Goal: Obtain resource: Obtain resource

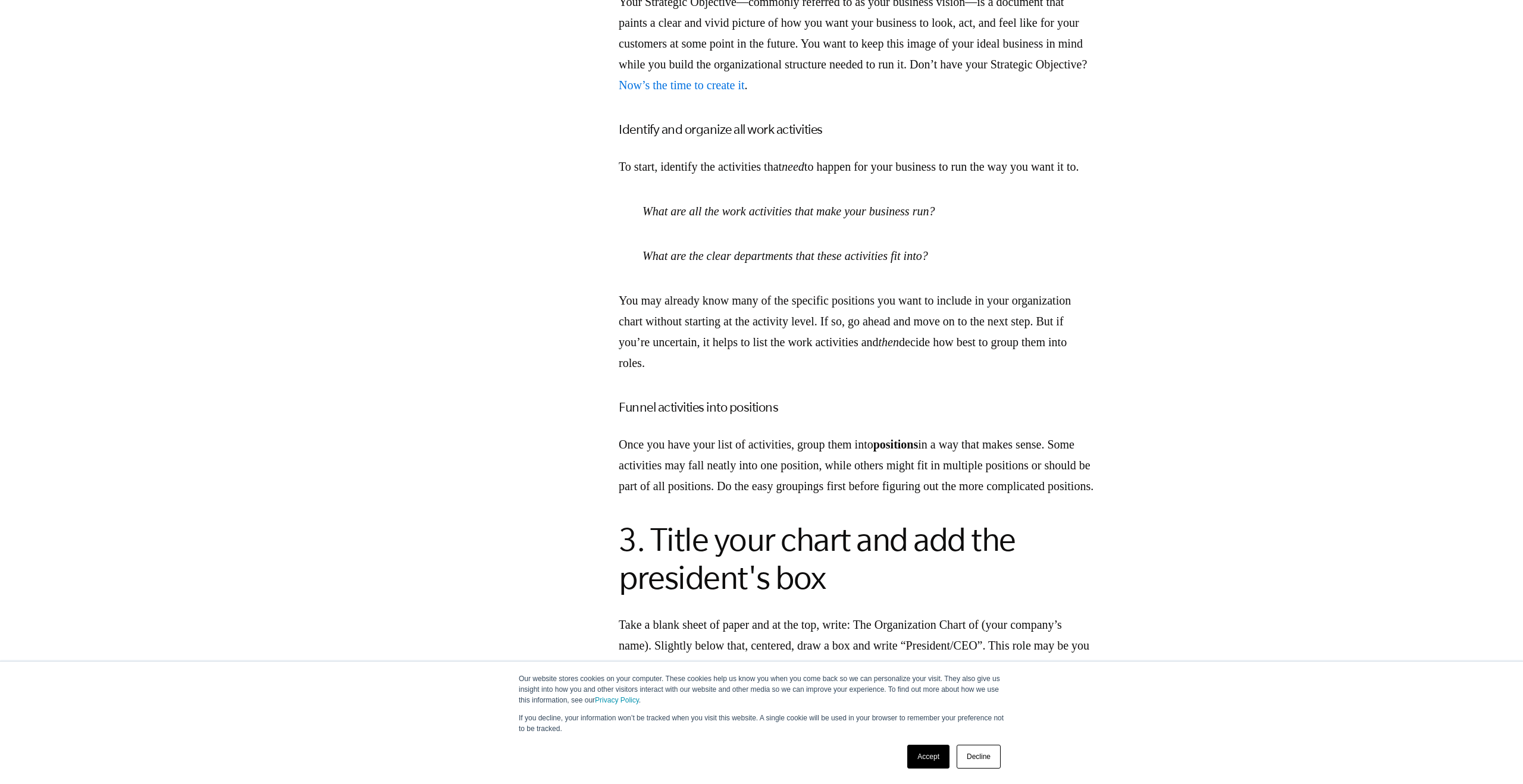
scroll to position [1976, 0]
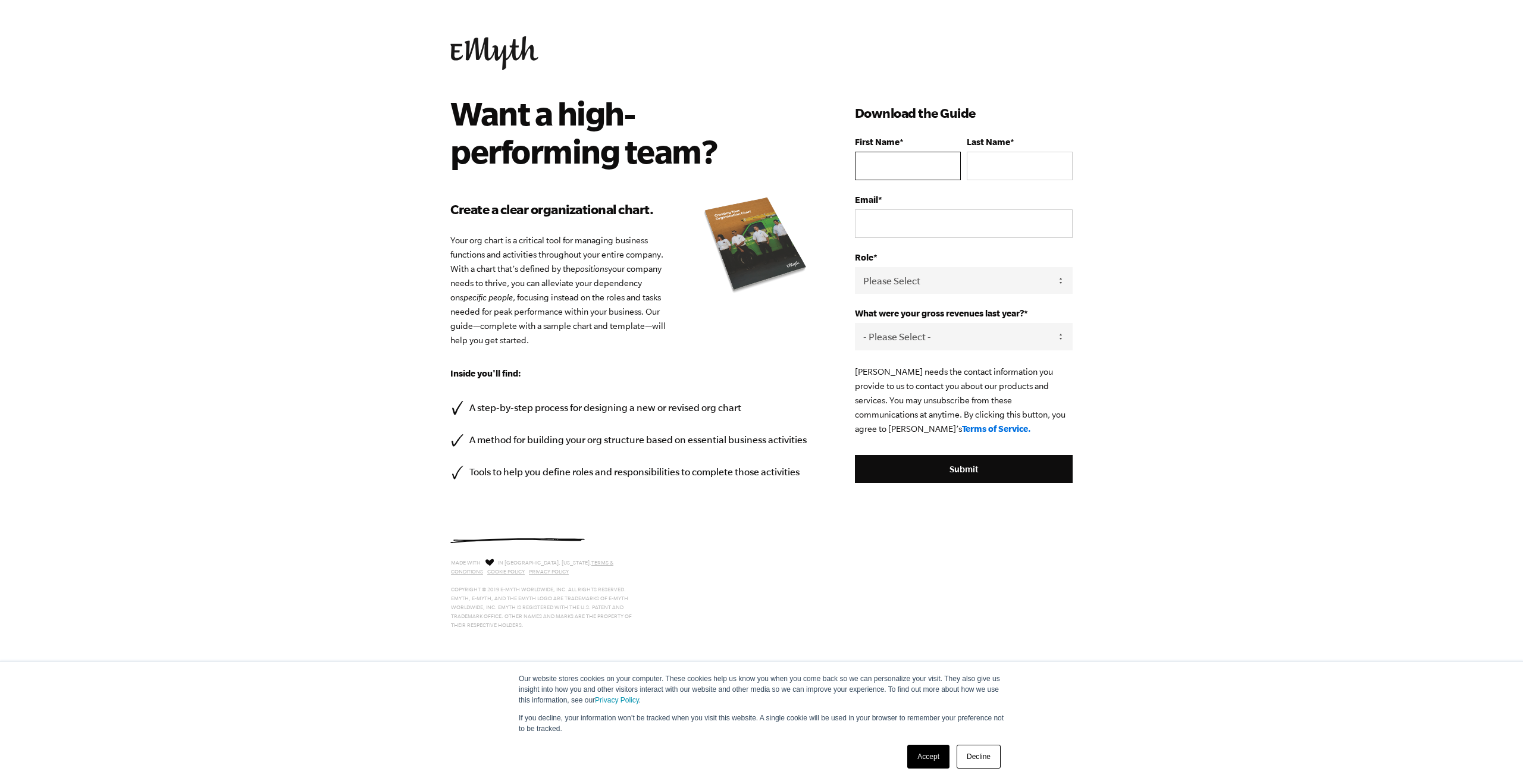
click at [941, 174] on input "First Name *" at bounding box center [908, 165] width 106 height 28
type input "[PERSON_NAME]"
type input "[EMAIL_ADDRESS][DOMAIN_NAME]"
click at [882, 285] on select "Please Select Owner Partner / Co-Owner Executive Employee / Other" at bounding box center [963, 280] width 218 height 27
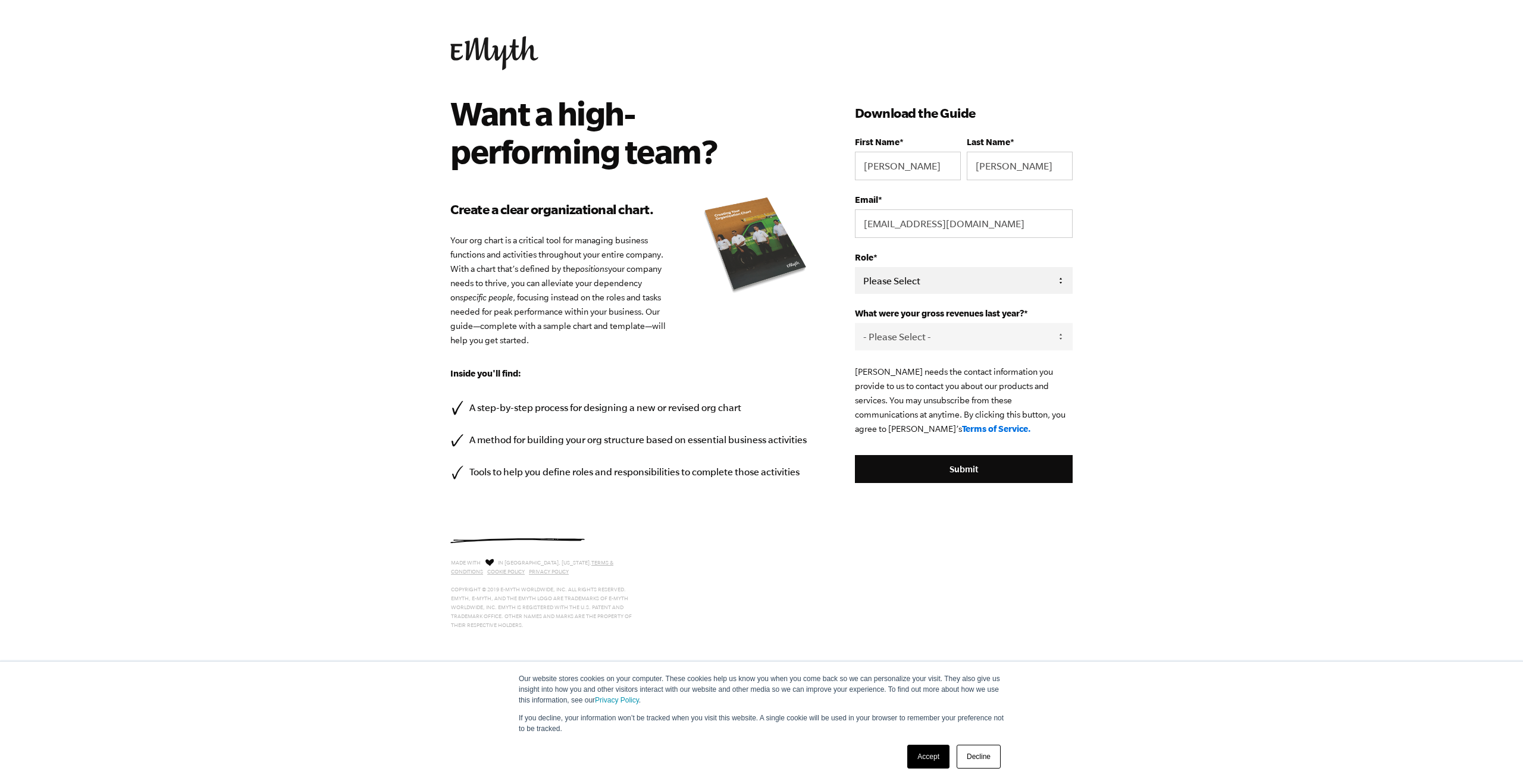
select select "Partner / Co-Owner"
click at [855, 267] on select "Please Select Owner Partner / Co-Owner Executive Employee / Other" at bounding box center [963, 280] width 218 height 27
click at [899, 343] on select "- Please Select - 0-75K 76-150K 151-275K 276-500K 501-750K 751-1M 1-2.5M 2.5-5M…" at bounding box center [963, 336] width 218 height 27
select select "0-75K"
click at [855, 324] on select "- Please Select - 0-75K 76-150K 151-275K 276-500K 501-750K 751-1M 1-2.5M 2.5-5M…" at bounding box center [963, 336] width 218 height 27
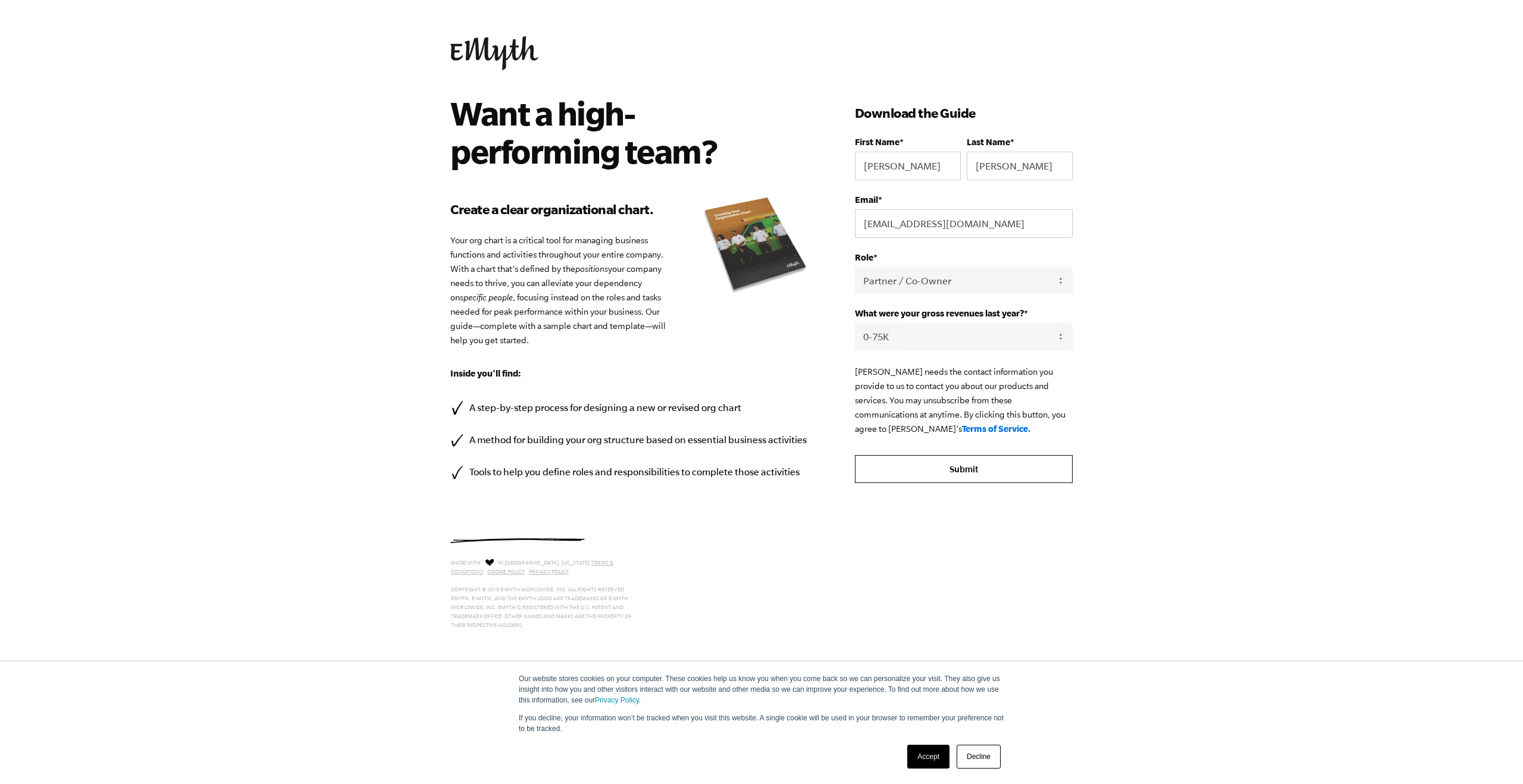
click at [906, 460] on input "Submit" at bounding box center [963, 468] width 218 height 28
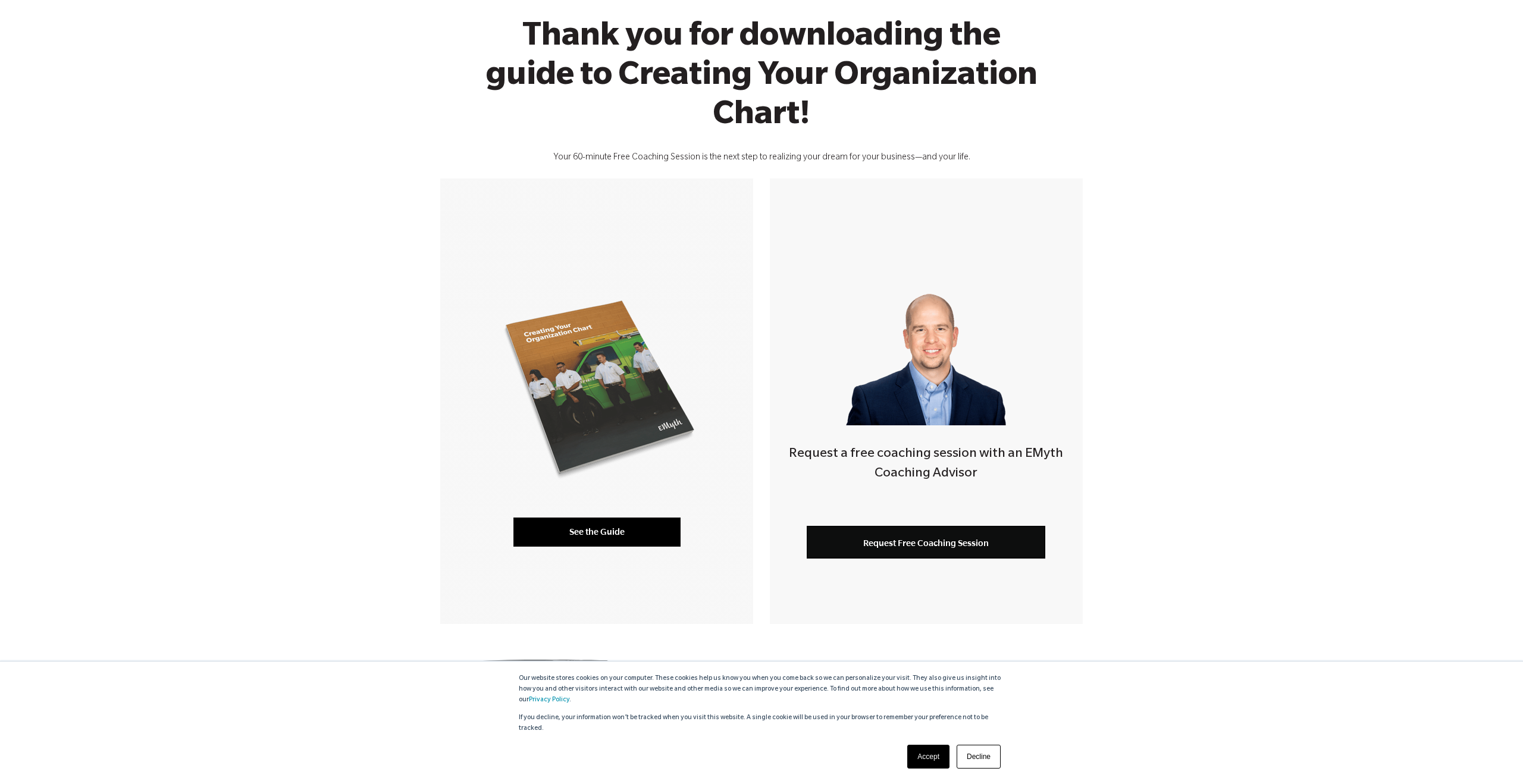
scroll to position [100, 0]
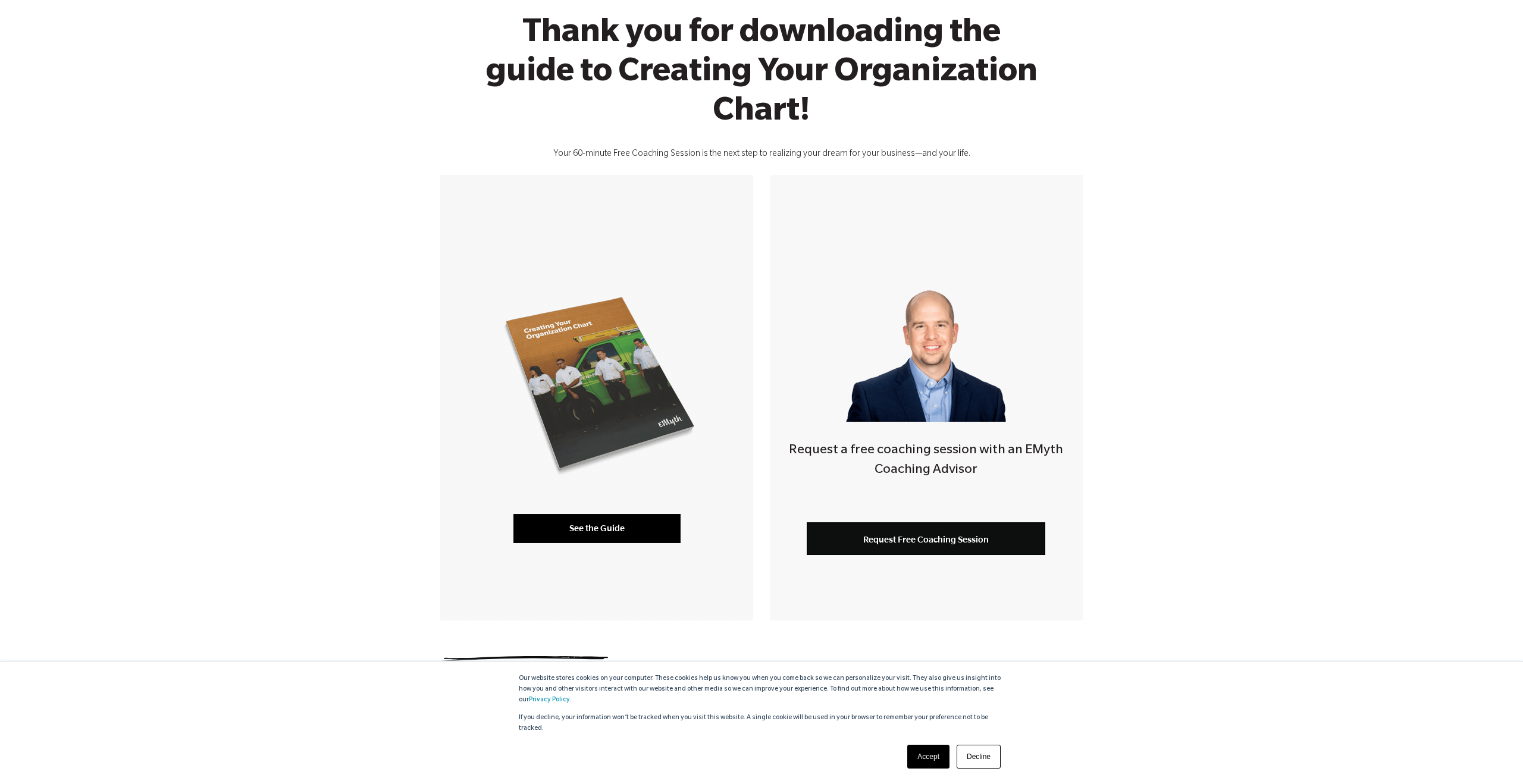
click at [587, 533] on link "See the Guide" at bounding box center [597, 528] width 167 height 28
